Goal: Task Accomplishment & Management: Manage account settings

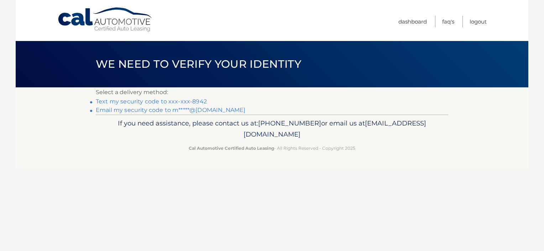
click at [164, 100] on link "Text my security code to xxx-xxx-8942" at bounding box center [151, 101] width 111 height 7
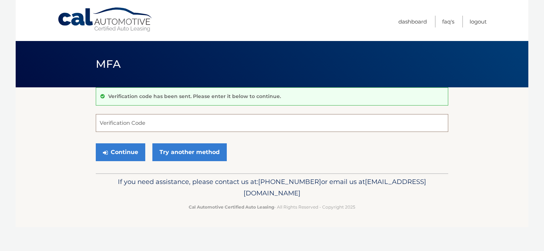
click at [152, 123] on input "Verification Code" at bounding box center [272, 123] width 352 height 18
type input "733773"
click at [96, 143] on button "Continue" at bounding box center [120, 152] width 49 height 18
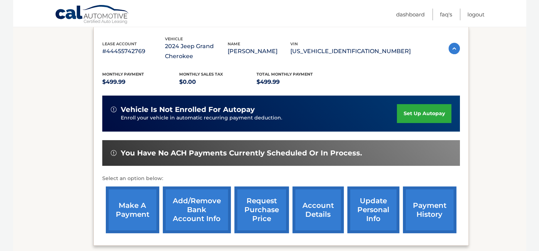
scroll to position [121, 0]
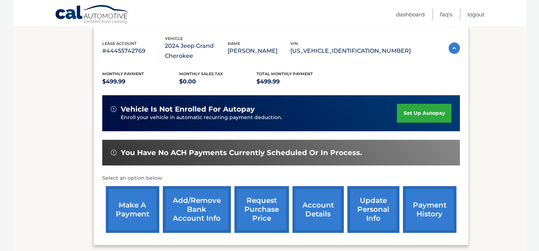
drag, startPoint x: 0, startPoint y: 0, endPoint x: 83, endPoint y: 184, distance: 201.5
click at [83, 184] on section "my vehicles Add a new lease lease account #44455742769 vehicle 2024 Jeep Grand …" at bounding box center [269, 116] width 513 height 300
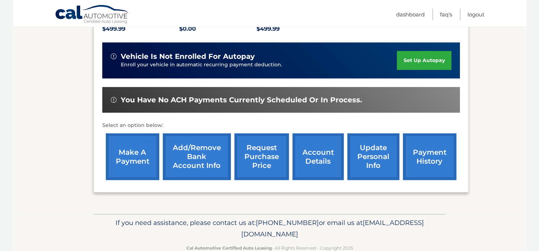
scroll to position [174, 0]
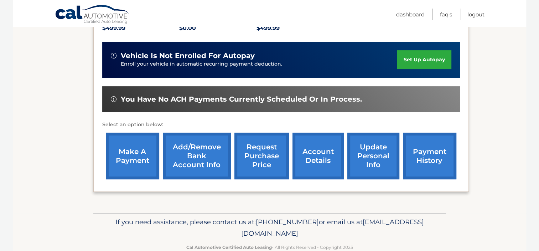
click at [127, 148] on link "make a payment" at bounding box center [132, 155] width 53 height 47
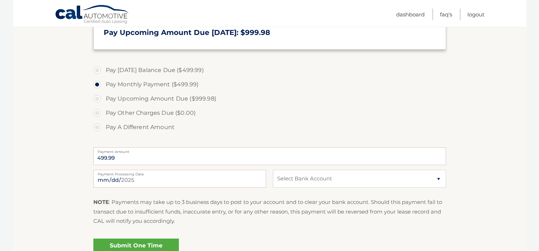
scroll to position [215, 0]
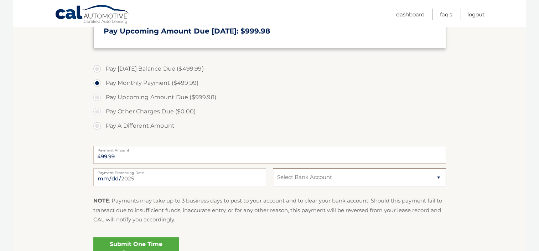
click at [361, 183] on select "Select Bank Account Checking BANK OF AMERICA N.A. *****2060 Checking BANK OF AM…" at bounding box center [359, 177] width 173 height 18
select select "OGNkNDQwNDAtZWRhOS00OTdkLTk2YTQtN2Q4OWE2YzMyNWIx"
click at [273, 168] on select "Select Bank Account Checking BANK OF AMERICA N.A. *****2060 Checking BANK OF AM…" at bounding box center [359, 177] width 173 height 18
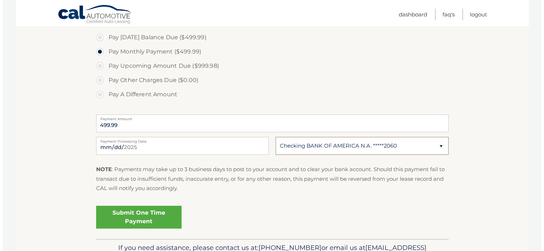
scroll to position [247, 0]
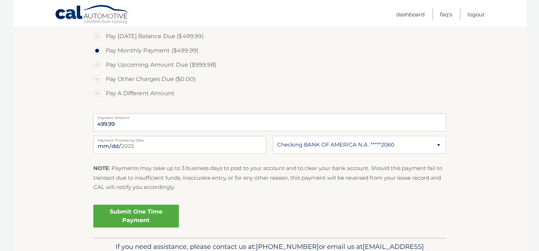
click at [128, 217] on link "Submit One Time Payment" at bounding box center [135, 215] width 85 height 23
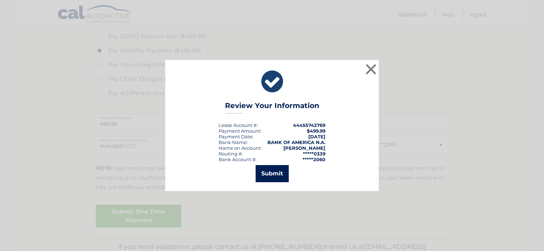
click at [264, 177] on button "Submit" at bounding box center [272, 173] width 33 height 17
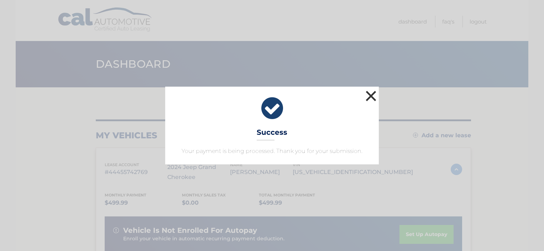
click at [371, 95] on button "×" at bounding box center [371, 96] width 14 height 14
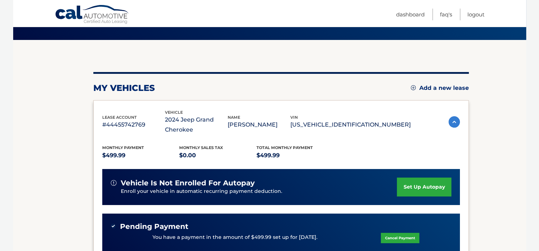
scroll to position [40, 0]
